Goal: Task Accomplishment & Management: Complete application form

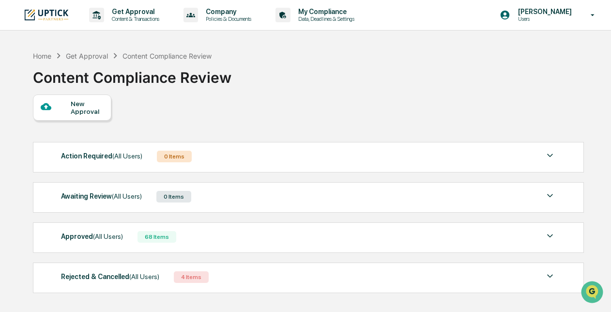
click at [89, 104] on div "New Approval" at bounding box center [87, 107] width 32 height 15
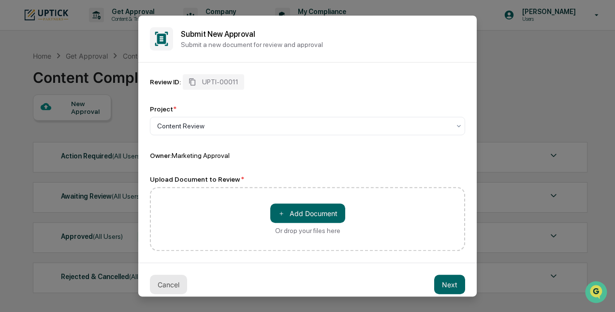
click at [172, 279] on button "Cancel" at bounding box center [168, 283] width 37 height 19
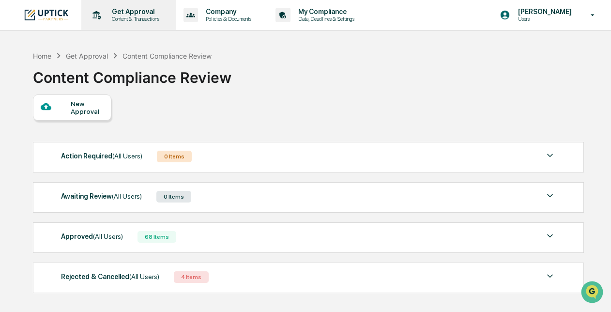
click at [127, 15] on p "Get Approval" at bounding box center [134, 12] width 60 height 8
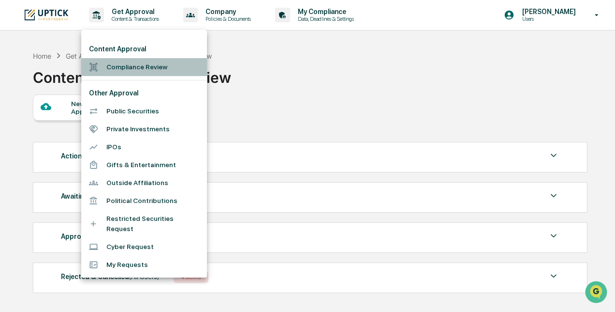
click at [132, 63] on li "Compliance Review" at bounding box center [144, 67] width 126 height 18
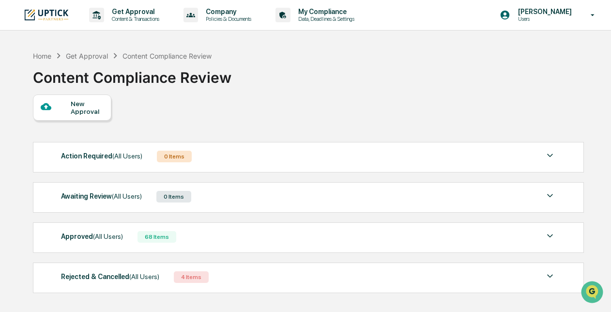
click at [83, 111] on div "New Approval" at bounding box center [87, 107] width 32 height 15
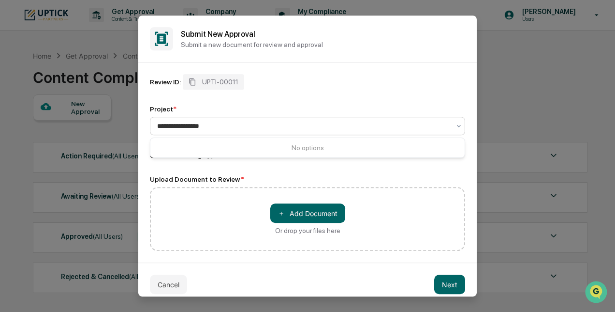
type input "**********"
click at [208, 127] on div at bounding box center [303, 126] width 293 height 10
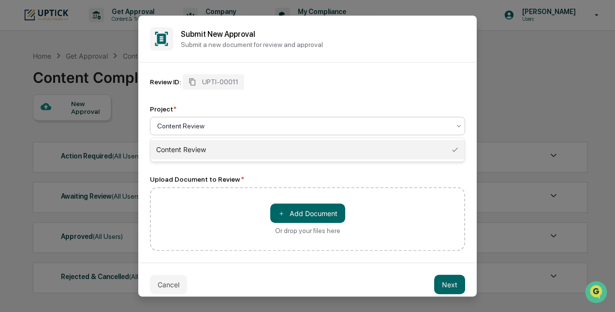
click at [208, 127] on div at bounding box center [303, 126] width 293 height 10
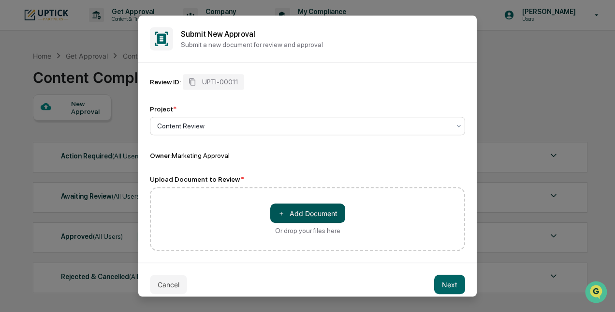
click at [293, 210] on button "＋ Add Document" at bounding box center [307, 212] width 75 height 19
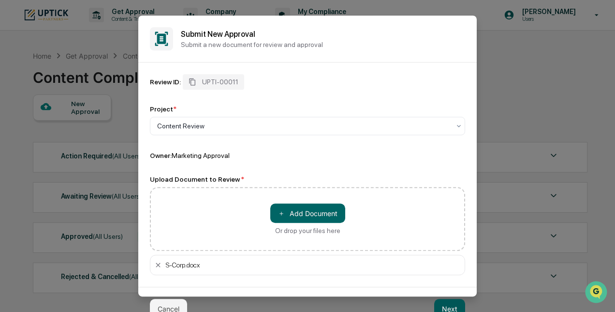
click at [443, 308] on button "Next" at bounding box center [449, 308] width 31 height 19
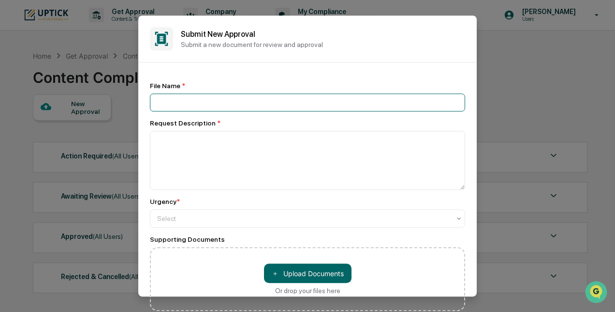
click at [300, 103] on input at bounding box center [307, 102] width 315 height 18
type input "**********"
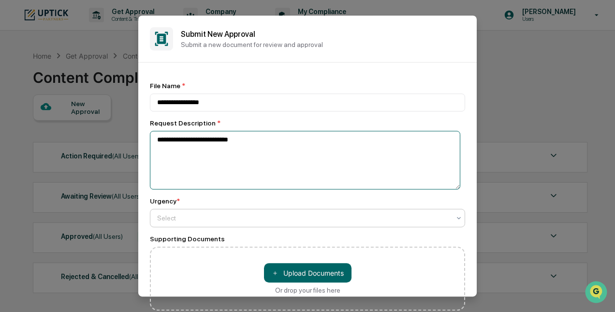
type textarea "**********"
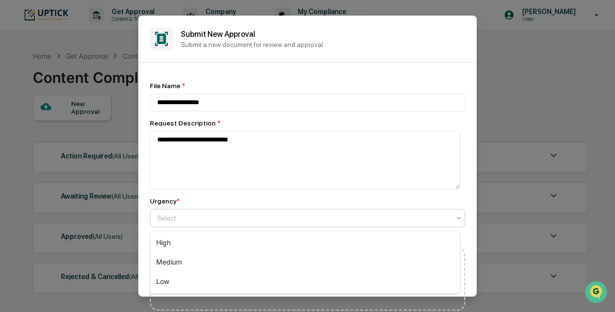
click at [296, 214] on div at bounding box center [303, 218] width 293 height 10
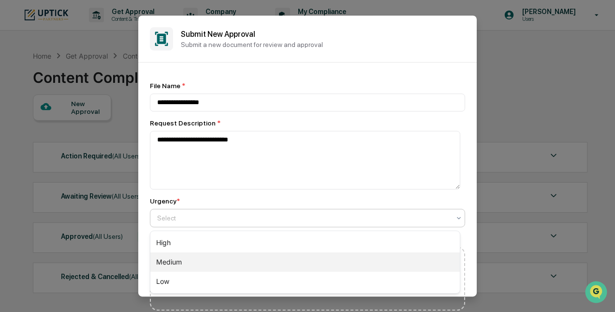
click at [291, 255] on div "Medium" at bounding box center [305, 261] width 310 height 19
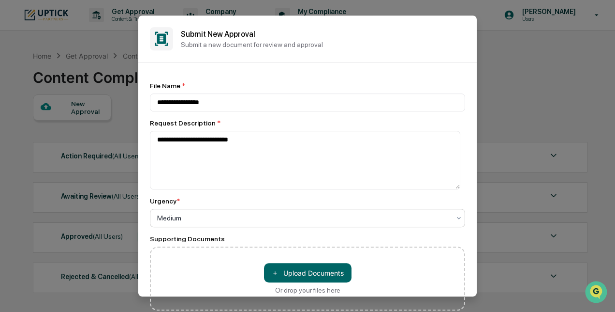
scroll to position [4, 0]
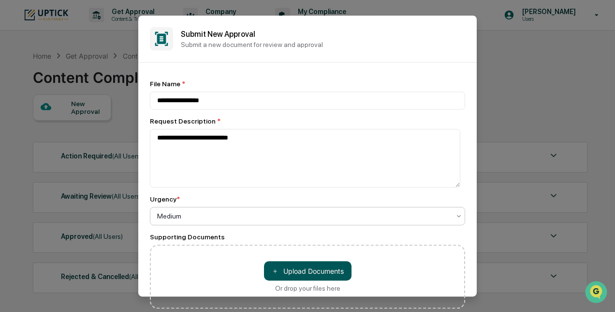
click at [306, 265] on button "＋ Upload Documents" at bounding box center [308, 270] width 88 height 19
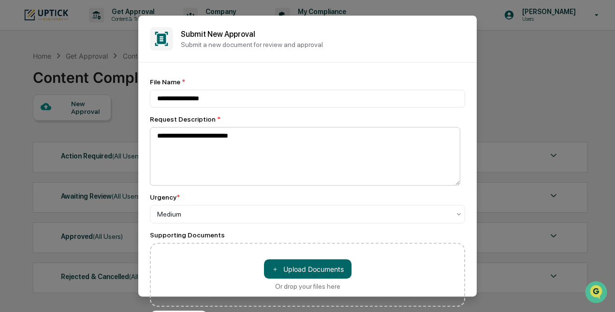
scroll to position [24, 0]
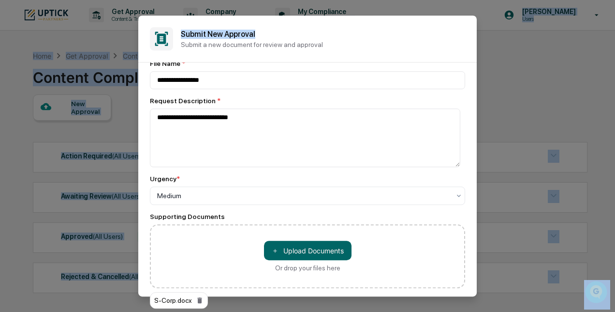
drag, startPoint x: 423, startPoint y: 28, endPoint x: 416, endPoint y: -10, distance: 38.0
click at [416, 0] on html "Get Approval Content & Transactions Company Policies & Documents My Compliance …" at bounding box center [307, 156] width 615 height 312
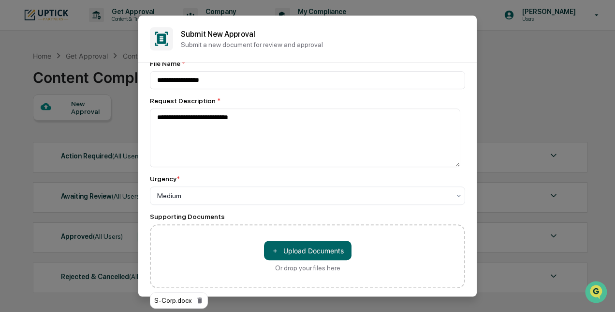
click at [401, 216] on div "Supporting Documents" at bounding box center [307, 217] width 315 height 8
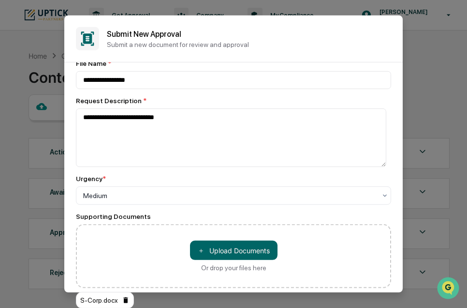
click at [126, 298] on icon at bounding box center [126, 300] width 8 height 8
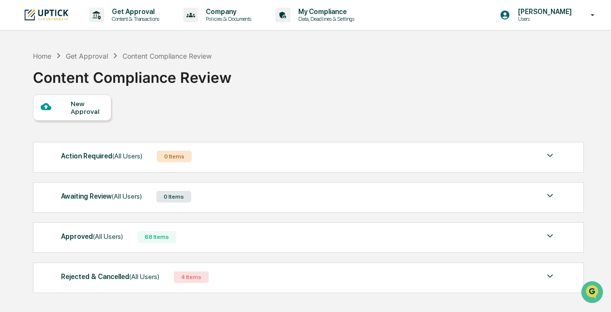
click at [79, 102] on div "New Approval" at bounding box center [87, 107] width 32 height 15
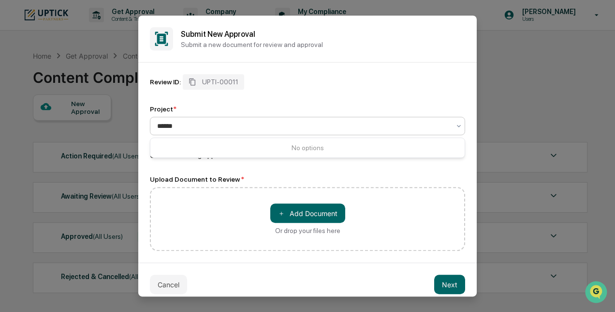
type input "******"
click at [315, 209] on button "＋ Add Document" at bounding box center [307, 212] width 75 height 19
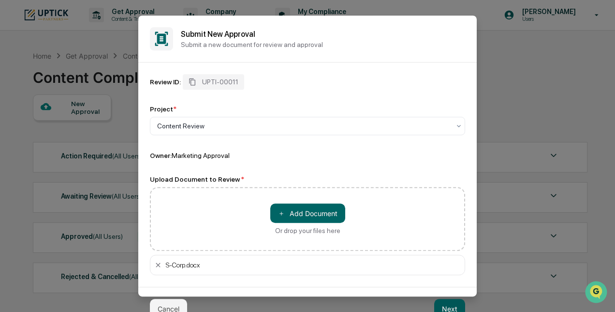
click at [444, 303] on button "Next" at bounding box center [449, 308] width 31 height 19
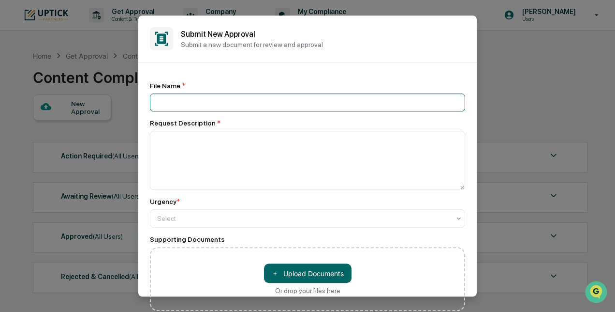
click at [314, 103] on input at bounding box center [307, 102] width 315 height 18
type input "**********"
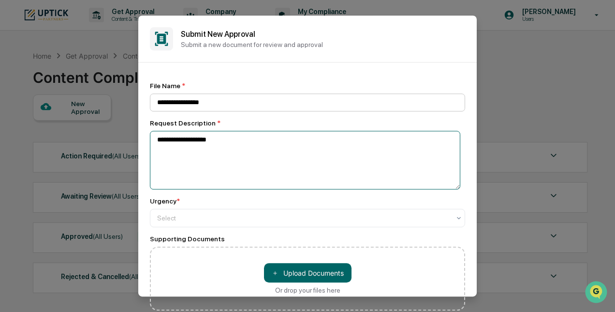
type textarea "**********"
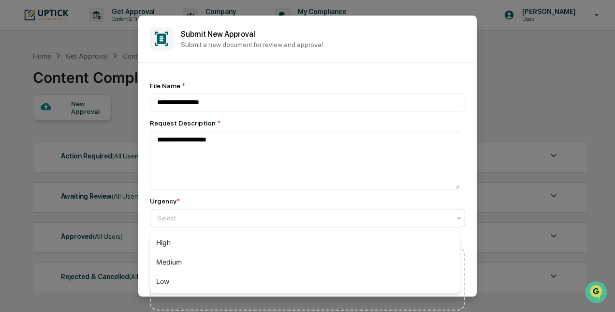
click at [306, 224] on div "Select" at bounding box center [303, 218] width 303 height 14
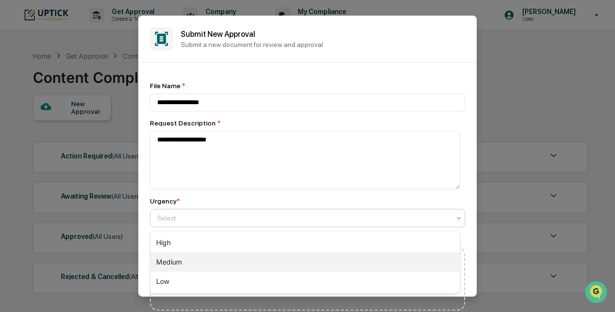
click at [302, 255] on div "Medium" at bounding box center [305, 261] width 310 height 19
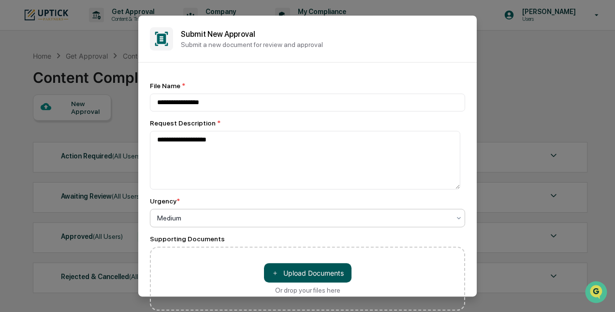
click at [303, 265] on button "＋ Upload Documents" at bounding box center [308, 272] width 88 height 19
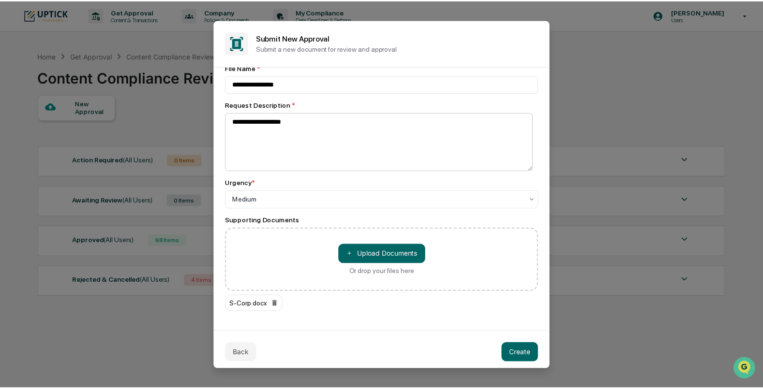
scroll to position [24, 0]
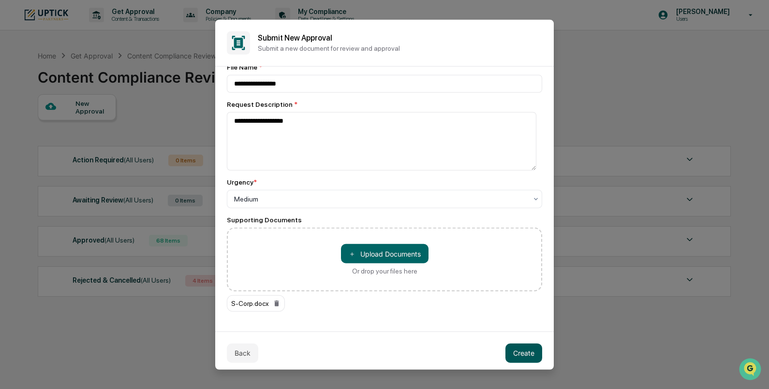
click at [462, 307] on button "Create" at bounding box center [524, 353] width 37 height 19
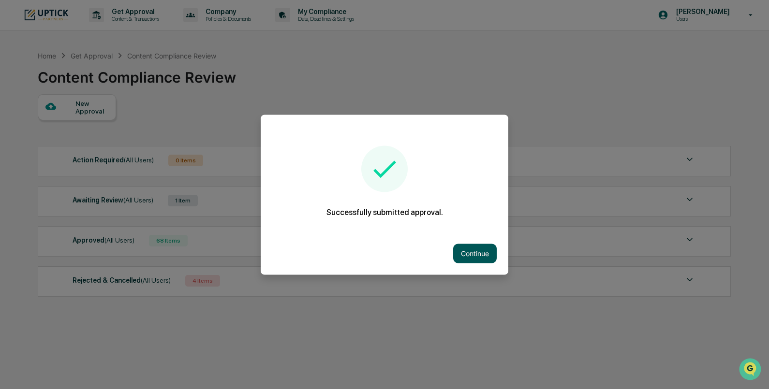
click at [462, 254] on button "Continue" at bounding box center [475, 253] width 44 height 19
